Goal: Transaction & Acquisition: Purchase product/service

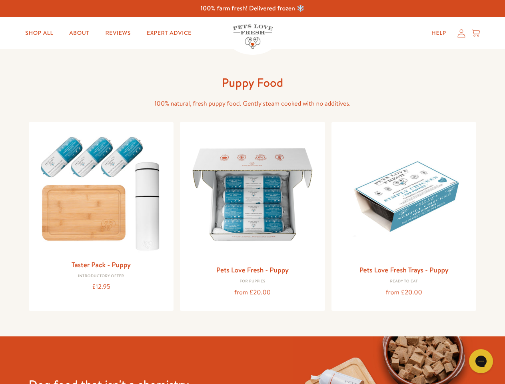
click at [481, 361] on icon "Gorgias live chat" at bounding box center [481, 361] width 8 height 8
